Goal: Transaction & Acquisition: Purchase product/service

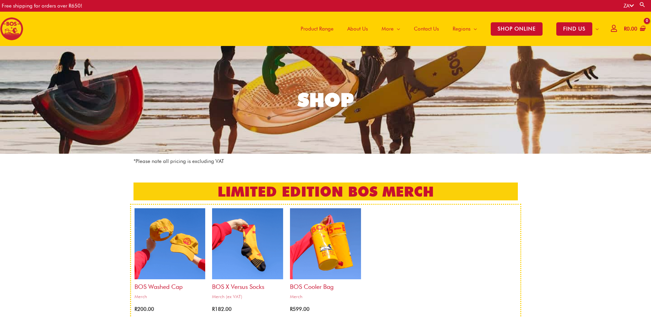
click at [316, 29] on span "Product Range" at bounding box center [316, 29] width 33 height 21
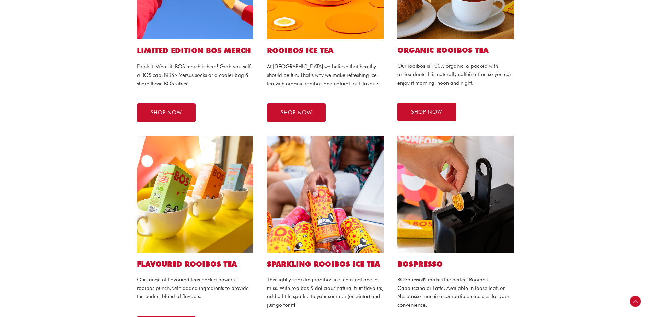
scroll to position [240, 0]
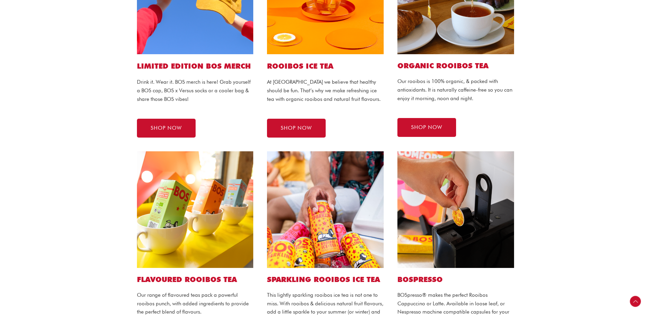
click at [290, 131] on span "SHOP NOW" at bounding box center [296, 128] width 31 height 5
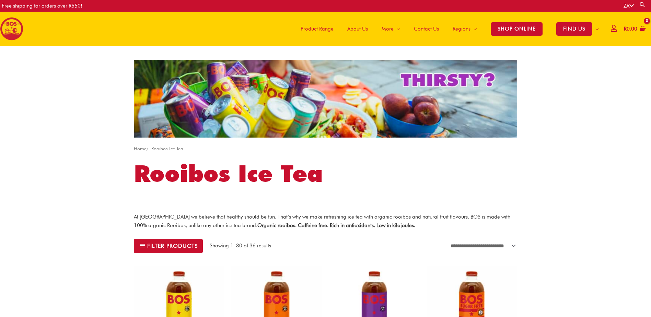
scroll to position [171, 0]
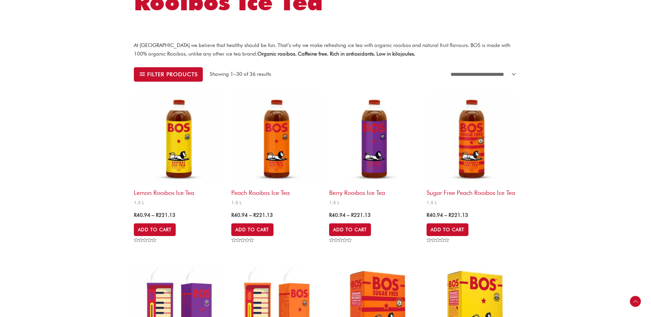
drag, startPoint x: 153, startPoint y: 215, endPoint x: 133, endPoint y: 215, distance: 19.6
